Goal: Transaction & Acquisition: Download file/media

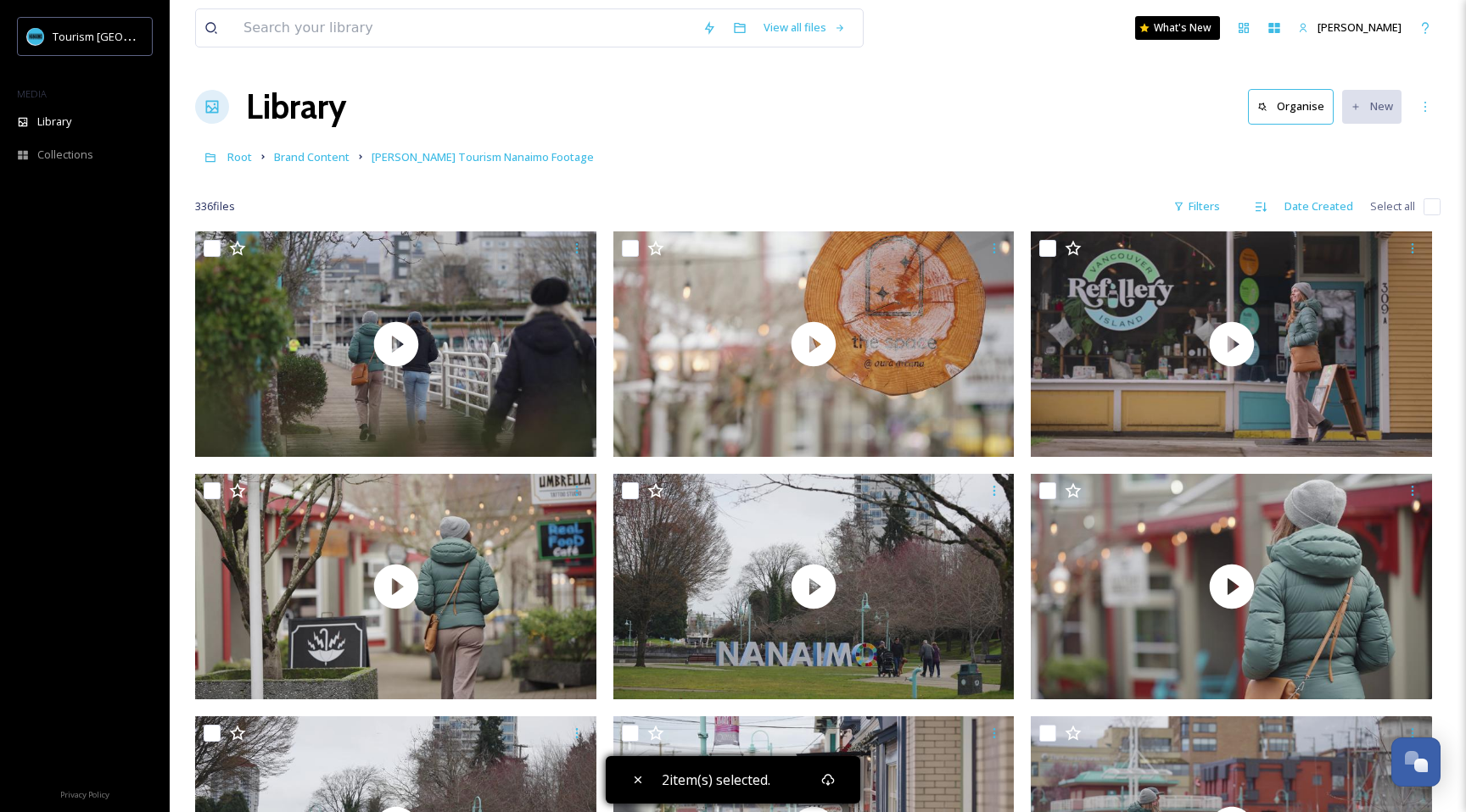
scroll to position [10062, 0]
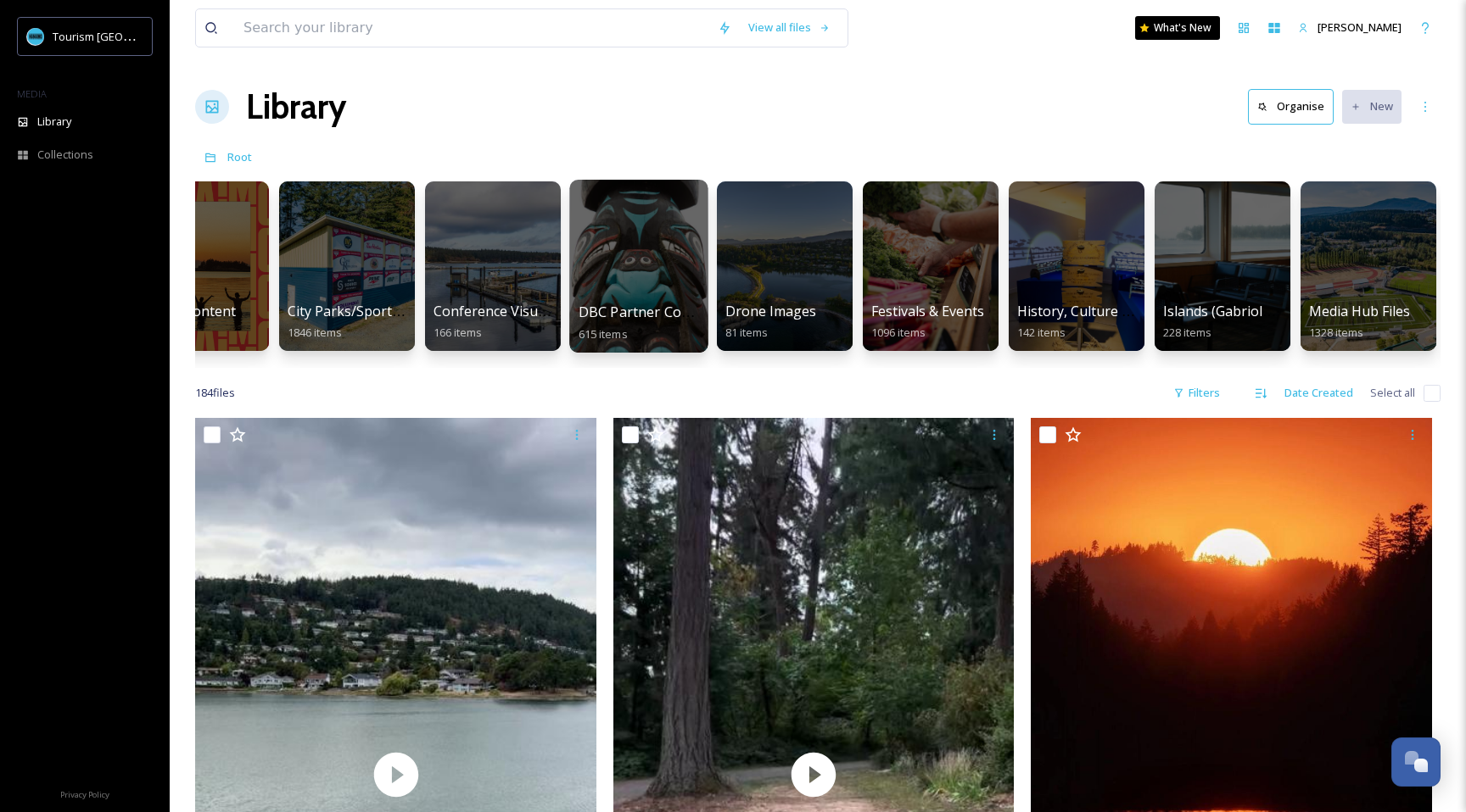
scroll to position [0, 385]
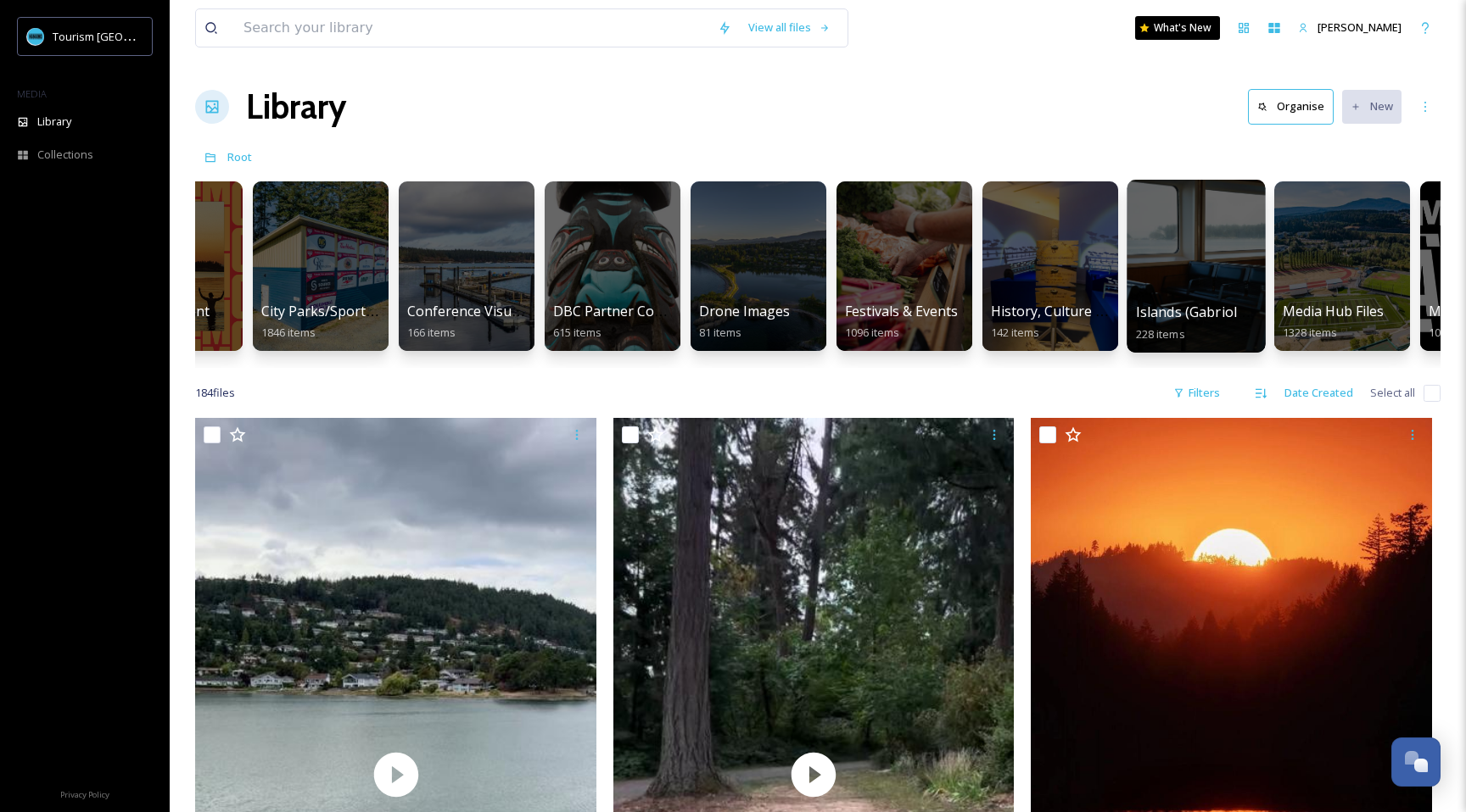
click at [1169, 288] on div at bounding box center [1196, 267] width 139 height 173
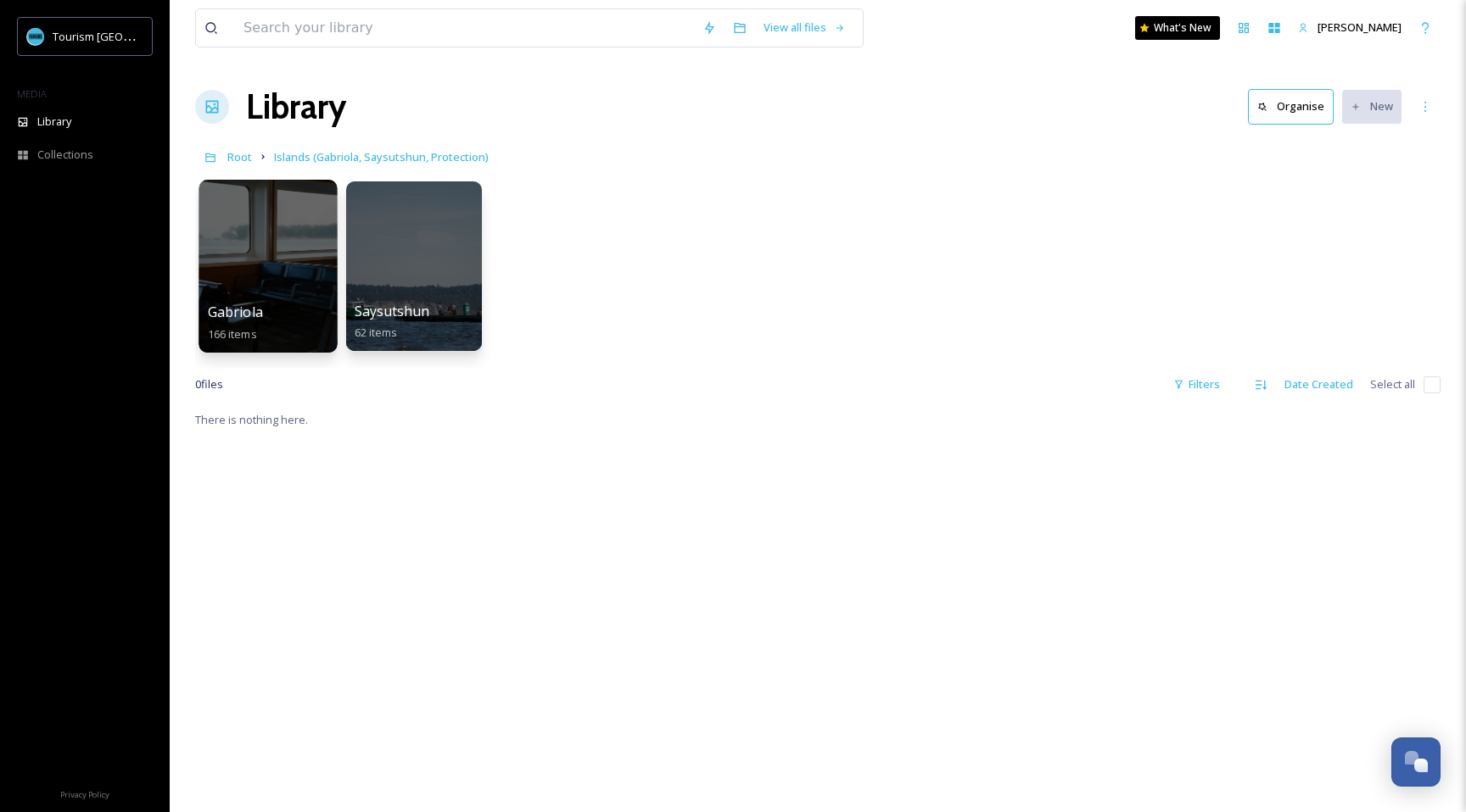
click at [252, 303] on span "Gabriola" at bounding box center [235, 312] width 55 height 19
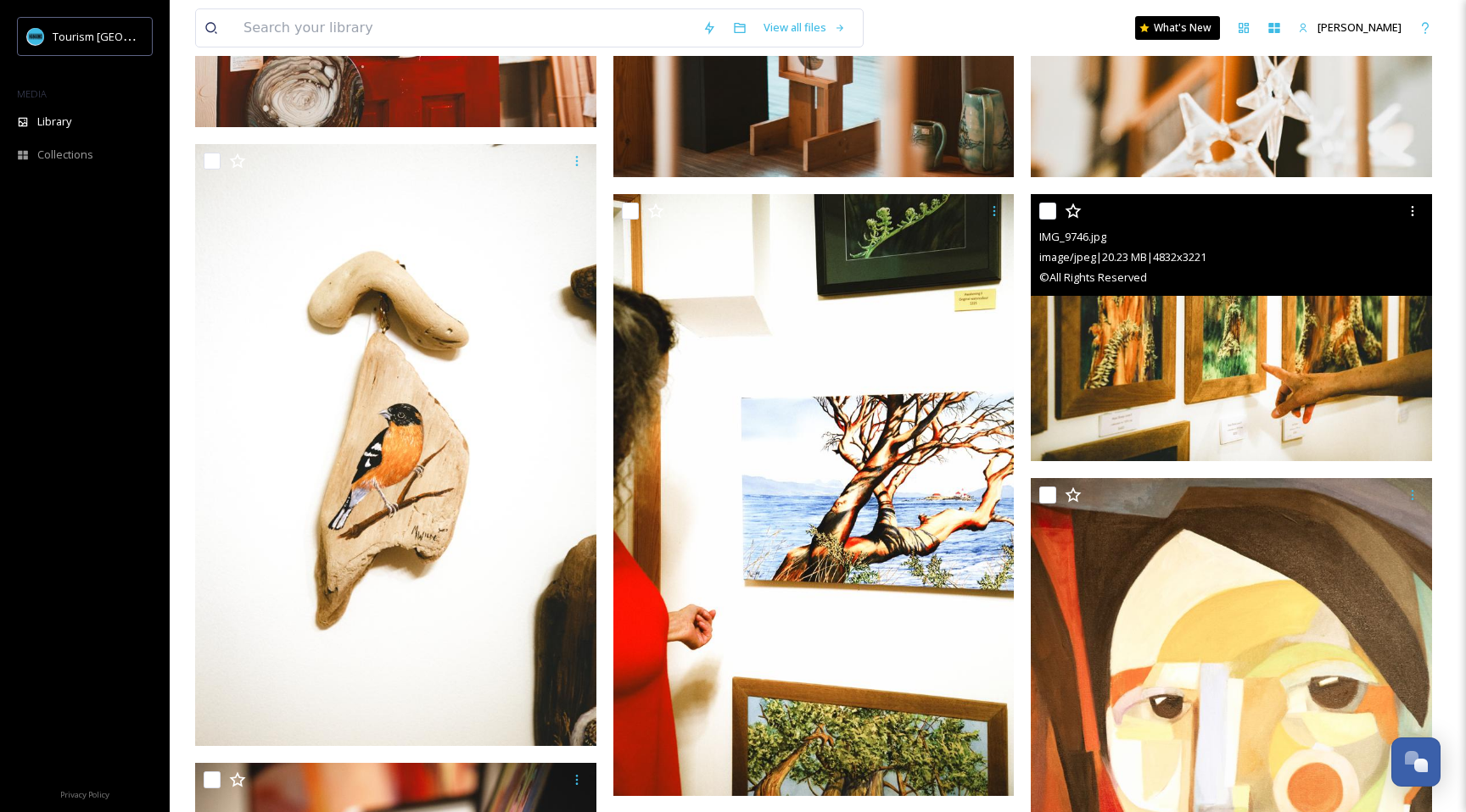
scroll to position [5888, 0]
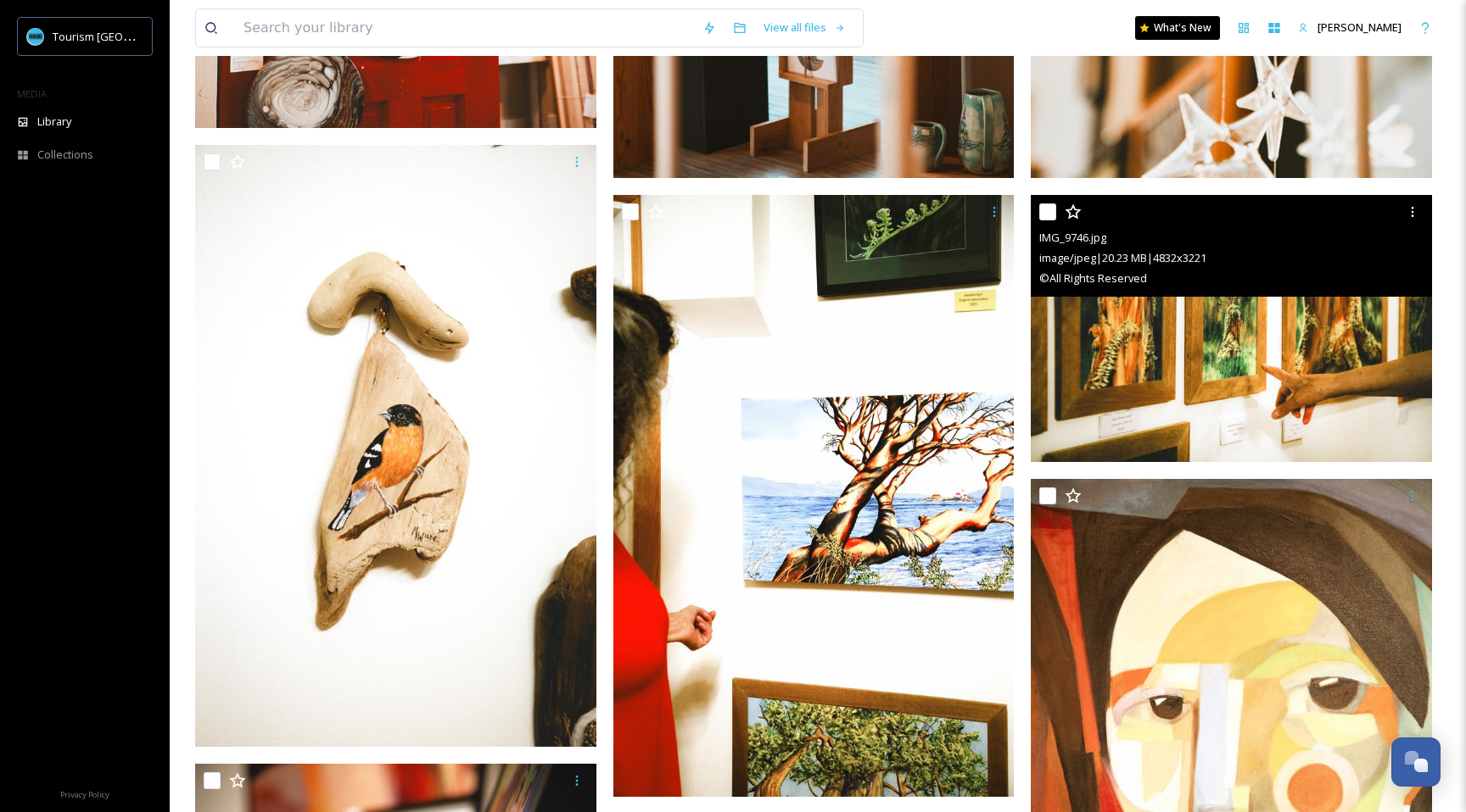
click at [1118, 316] on img at bounding box center [1231, 329] width 401 height 268
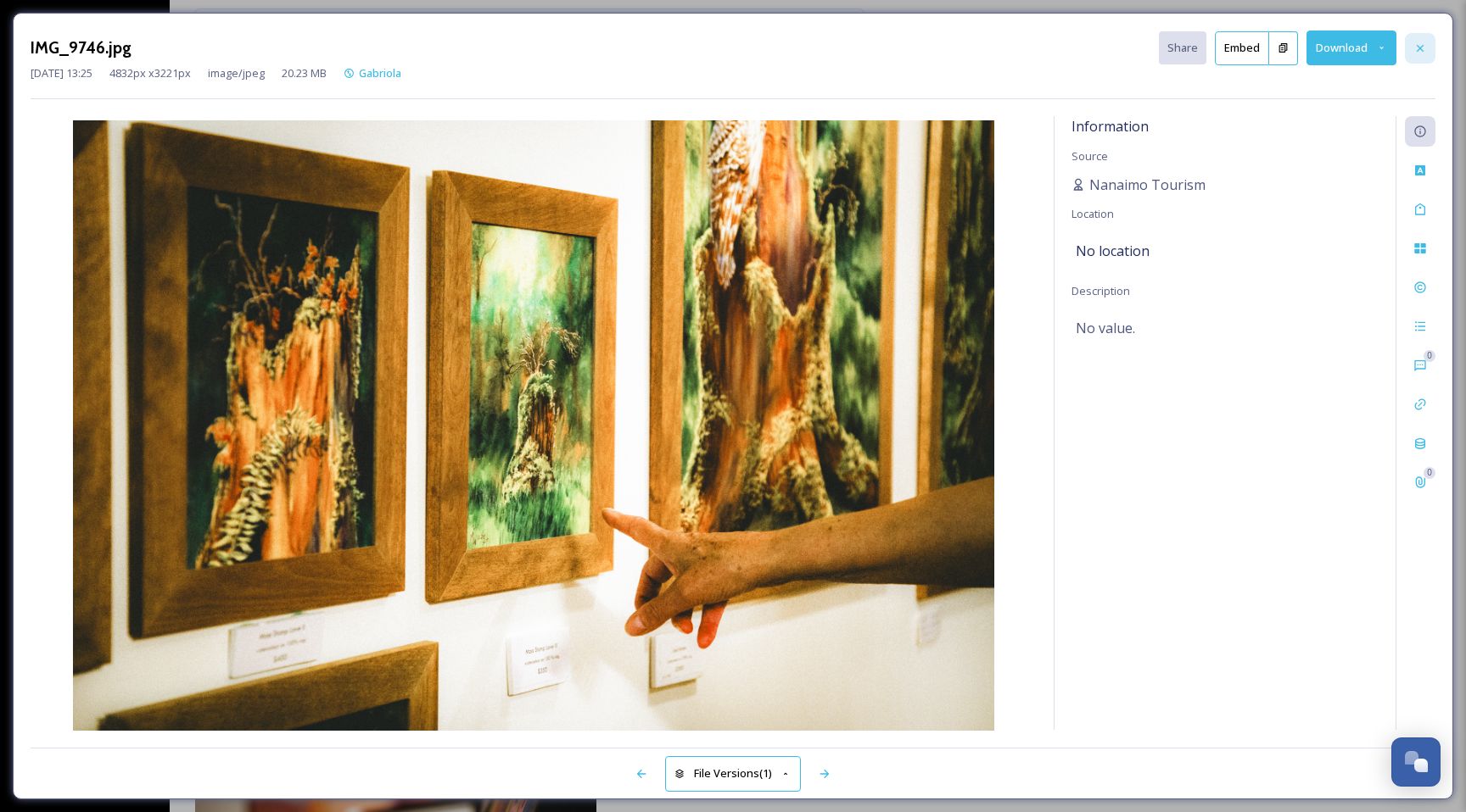
click at [1418, 49] on icon at bounding box center [1420, 48] width 7 height 7
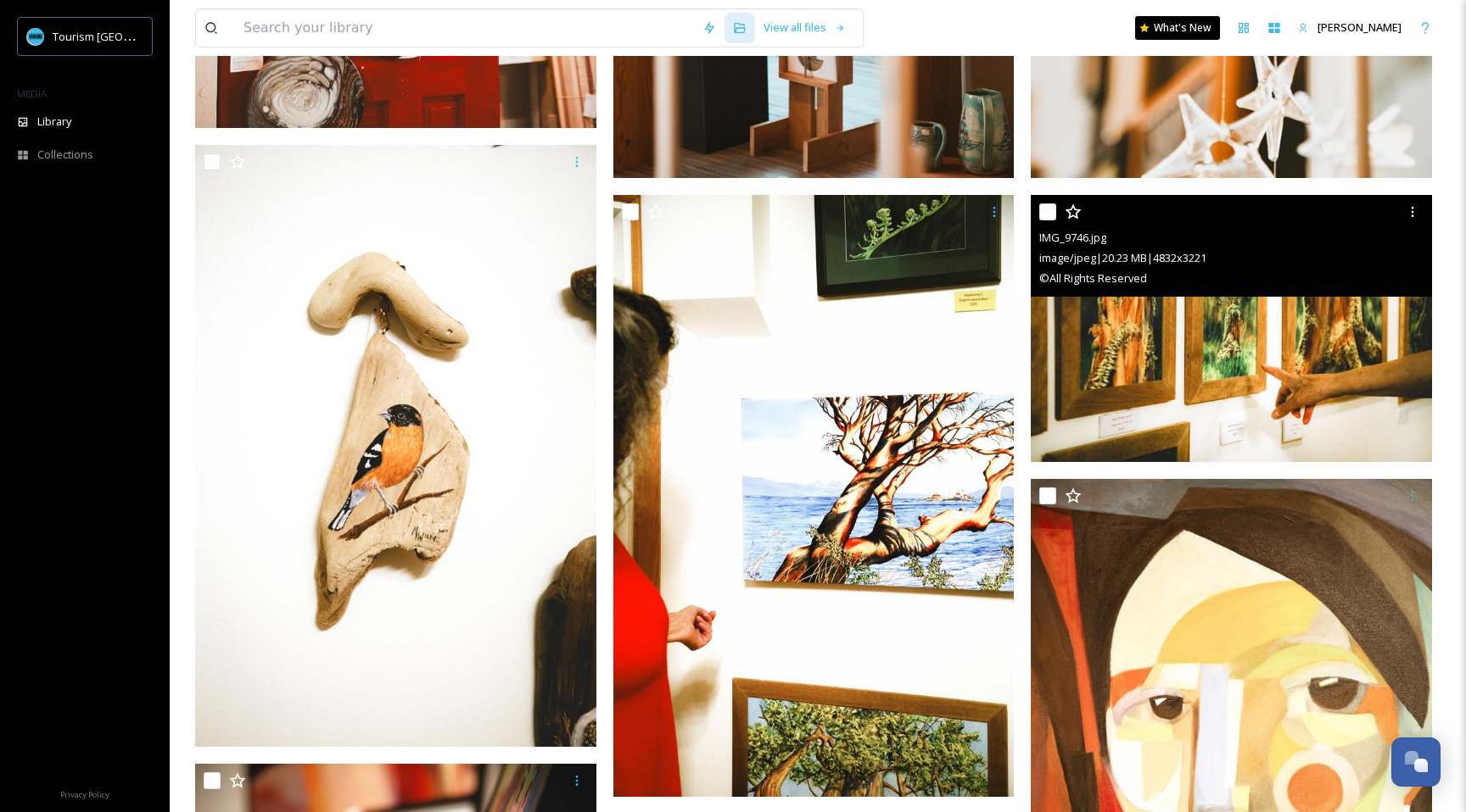
click at [1038, 211] on div "IMG_9746.jpg image/jpeg | 20.23 MB | 4832 x 3221 © All Rights Reserved" at bounding box center [1231, 246] width 401 height 102
click at [1050, 211] on input "checkbox" at bounding box center [1048, 212] width 17 height 17
checkbox input "true"
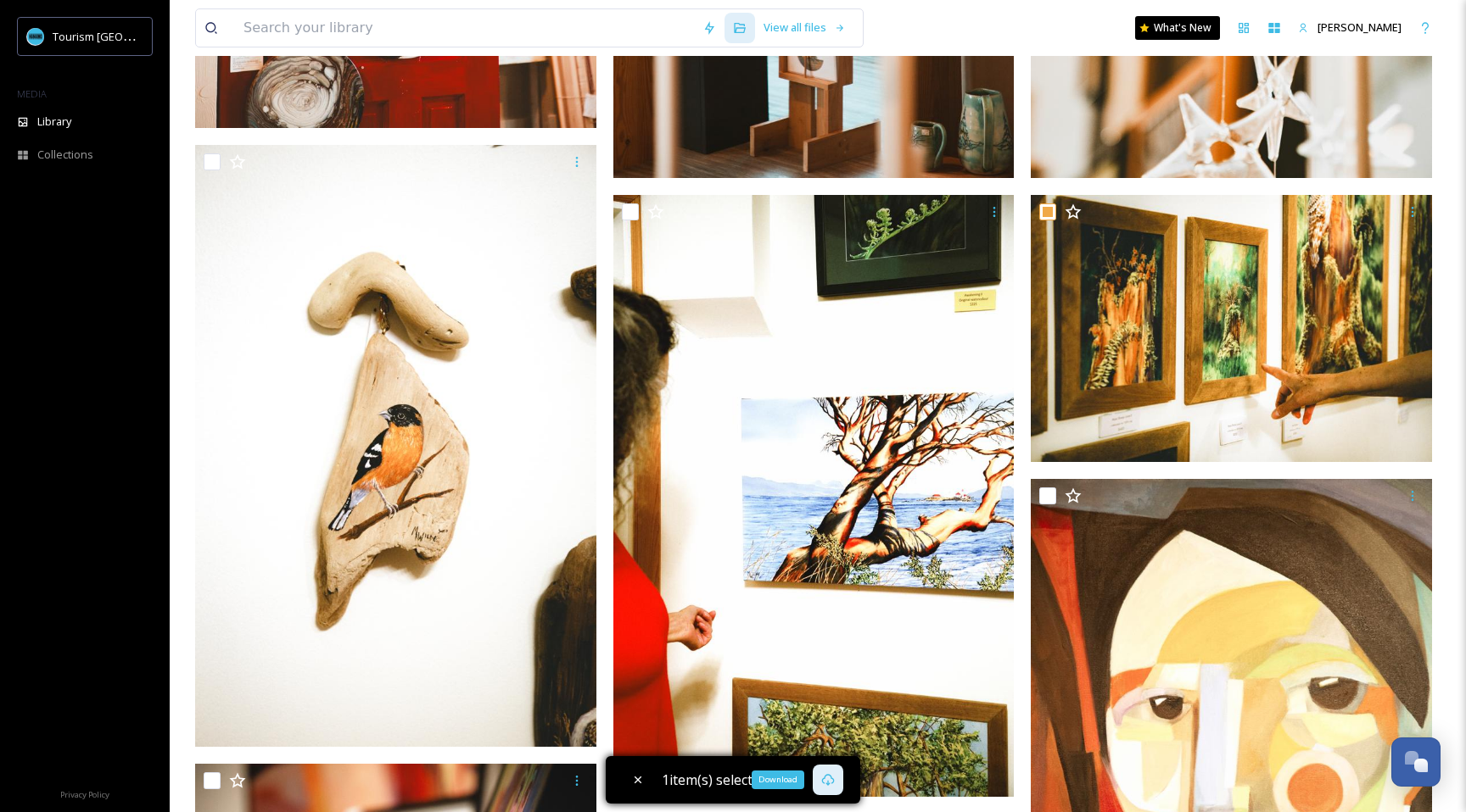
click at [840, 785] on div "Download" at bounding box center [828, 780] width 31 height 31
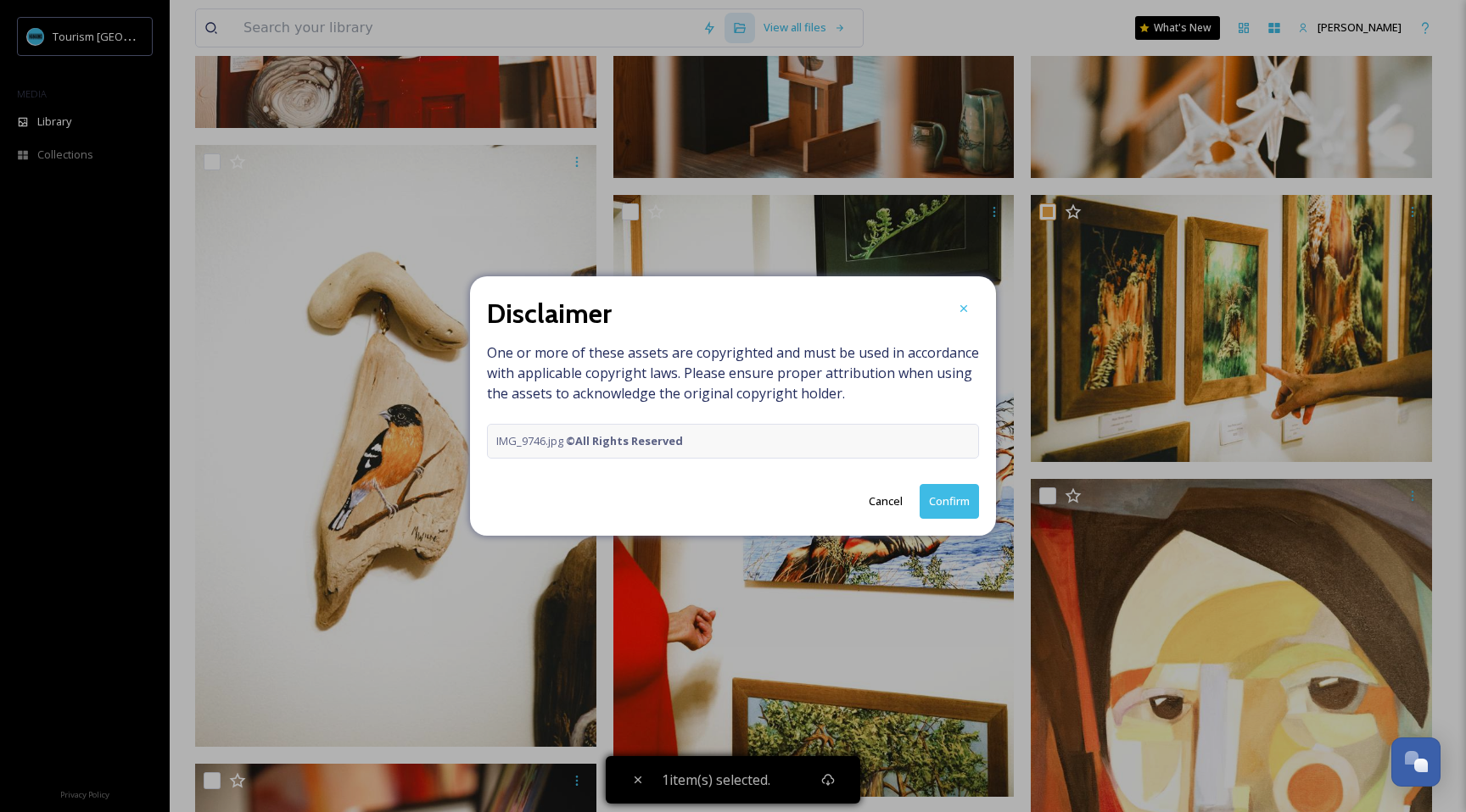
click at [954, 500] on button "Confirm" at bounding box center [949, 501] width 59 height 35
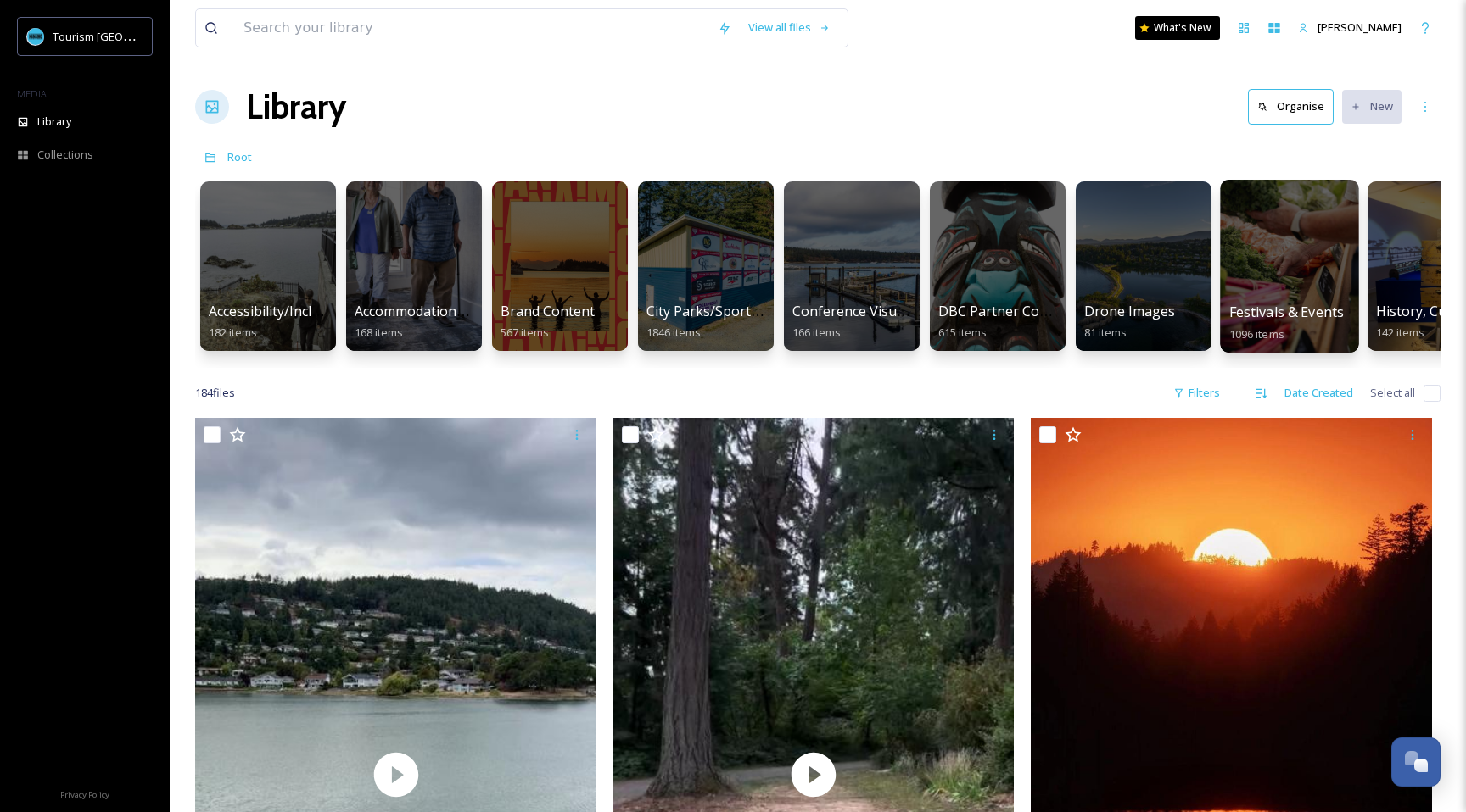
click at [1283, 276] on div at bounding box center [1289, 267] width 139 height 173
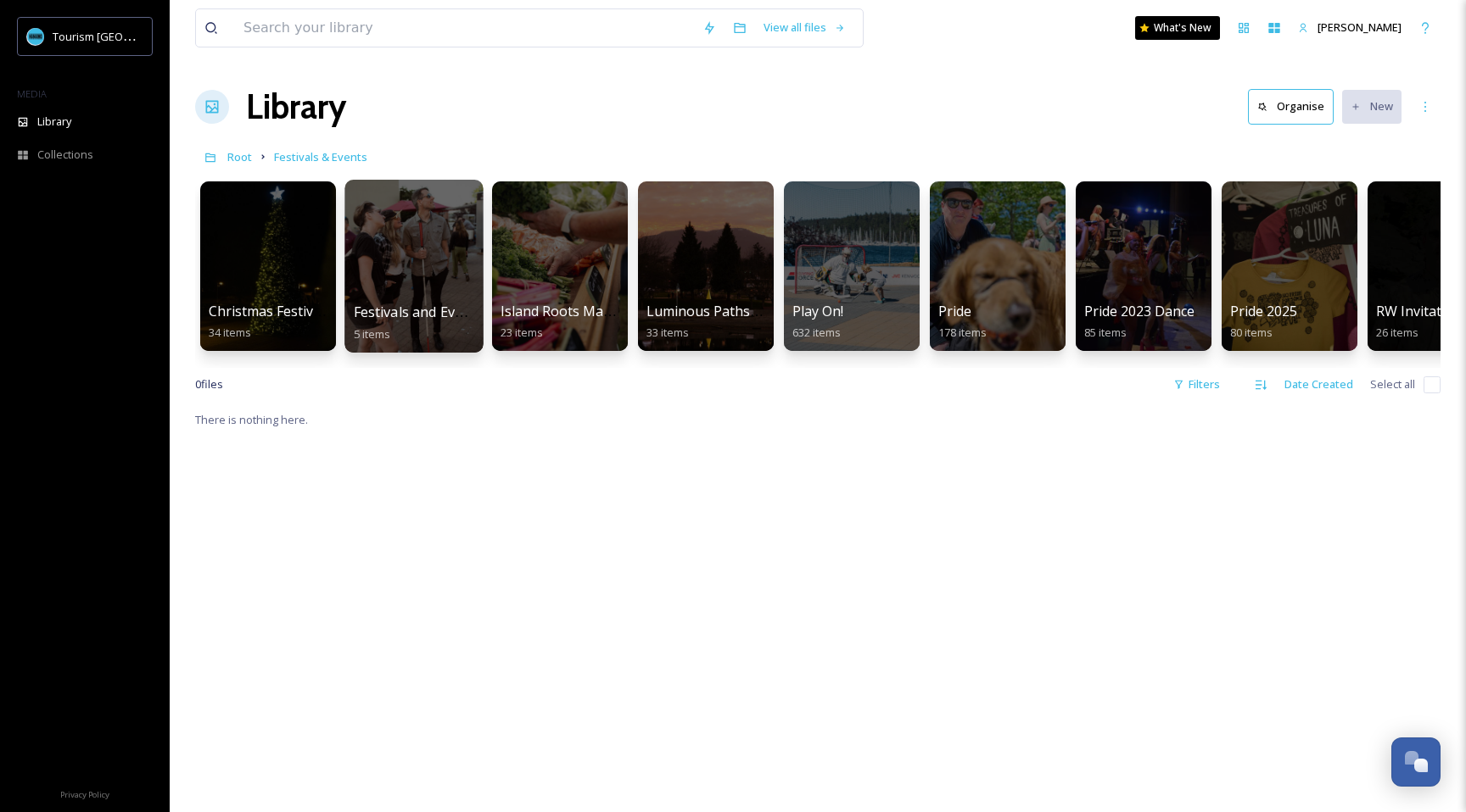
click at [433, 269] on div at bounding box center [413, 267] width 139 height 173
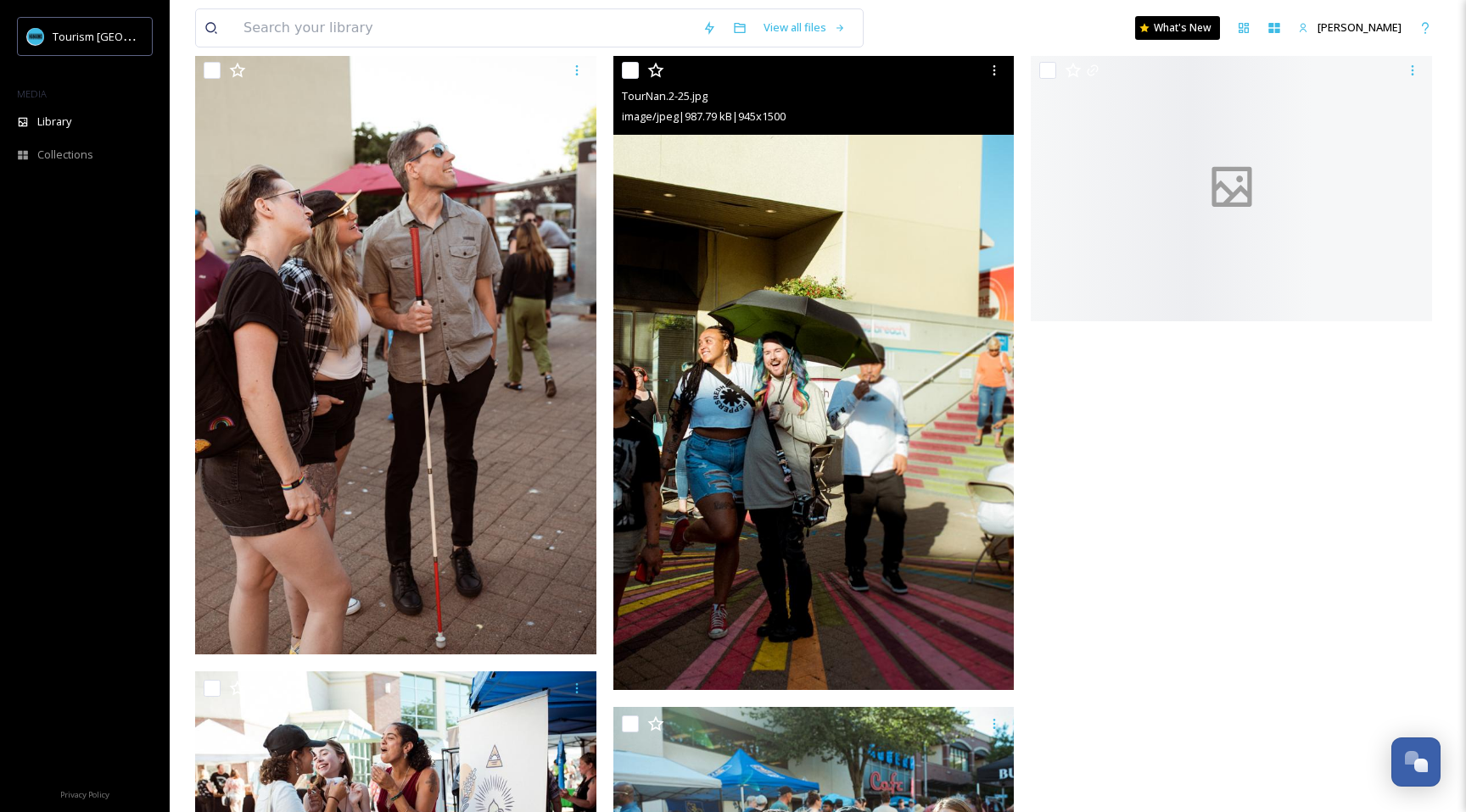
scroll to position [369, 0]
